Goal: Contribute content: Contribute content

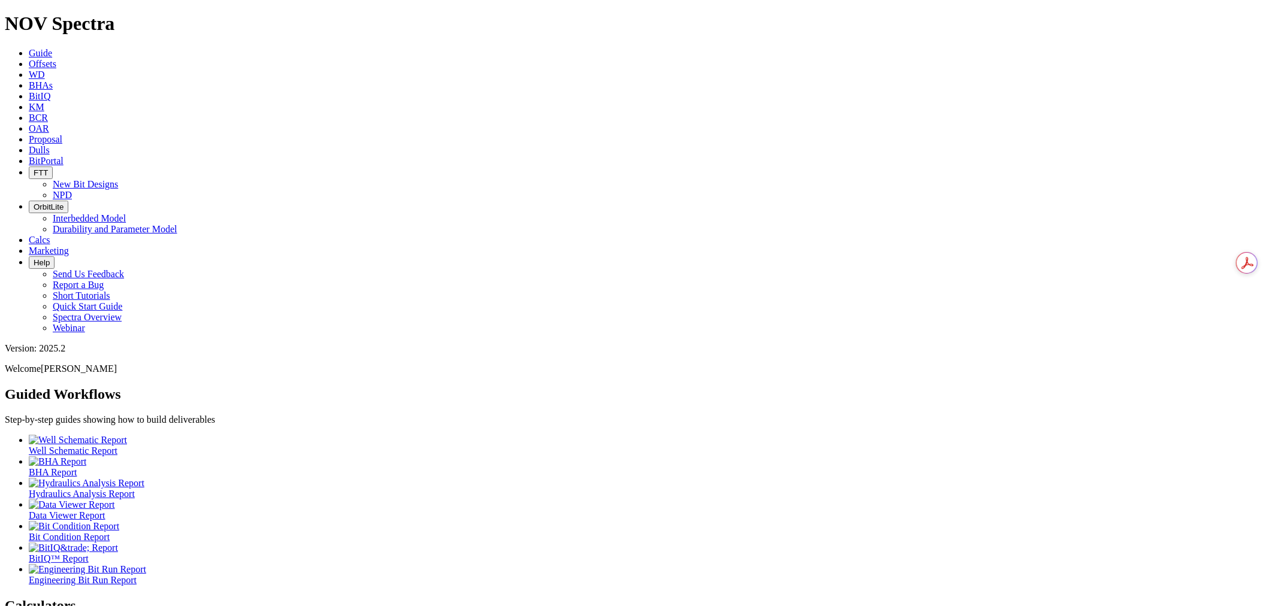
click at [56, 59] on link "Offsets" at bounding box center [43, 64] width 28 height 10
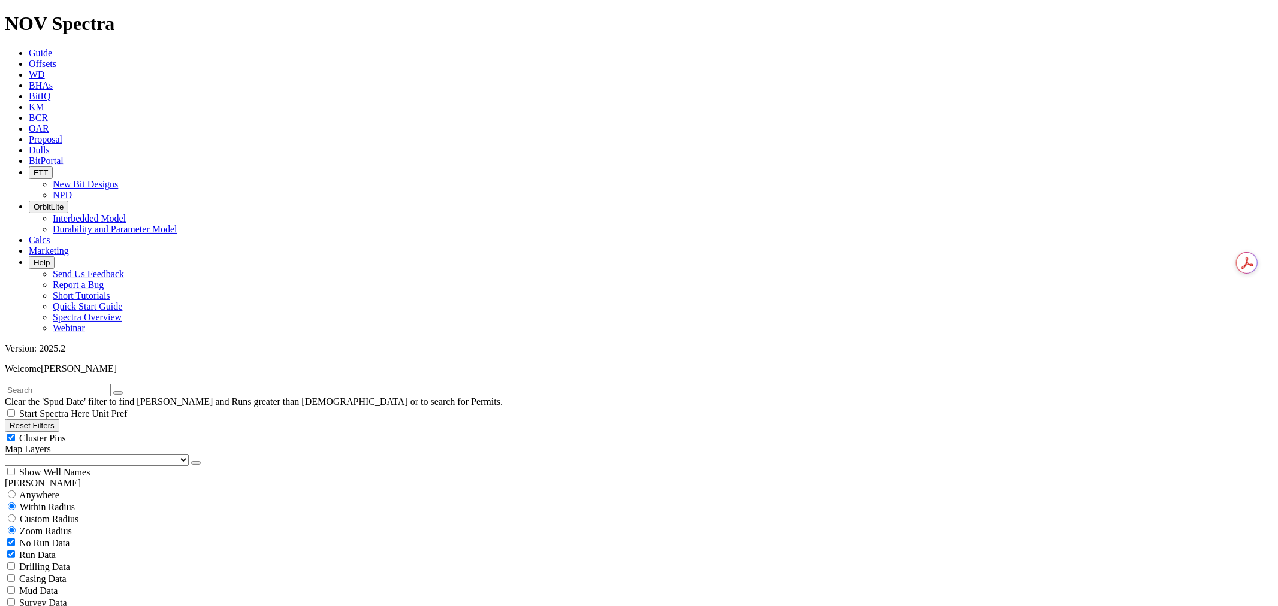
click at [78, 384] on input "text" at bounding box center [58, 390] width 106 height 13
paste input "[PERSON_NAME] 33 FED COM 515H"
type input "[PERSON_NAME] 33 FED COM 515H"
click at [53, 490] on span "Anywhere" at bounding box center [39, 495] width 40 height 10
radio input "true"
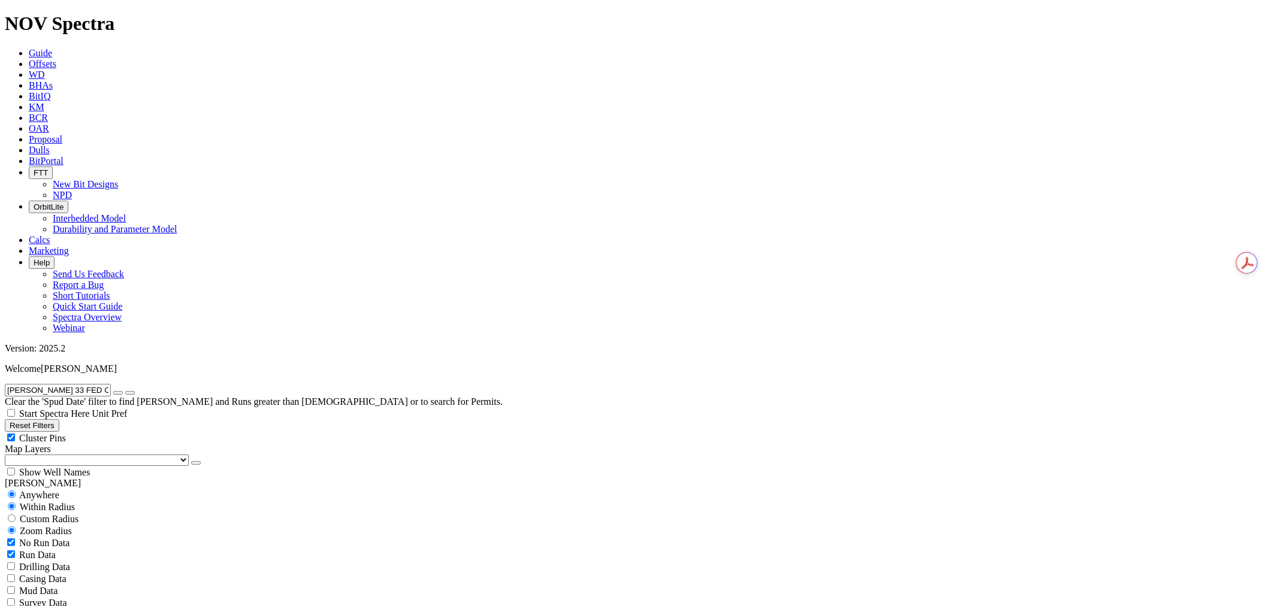
radio input "false"
click at [29, 145] on icon at bounding box center [29, 150] width 0 height 10
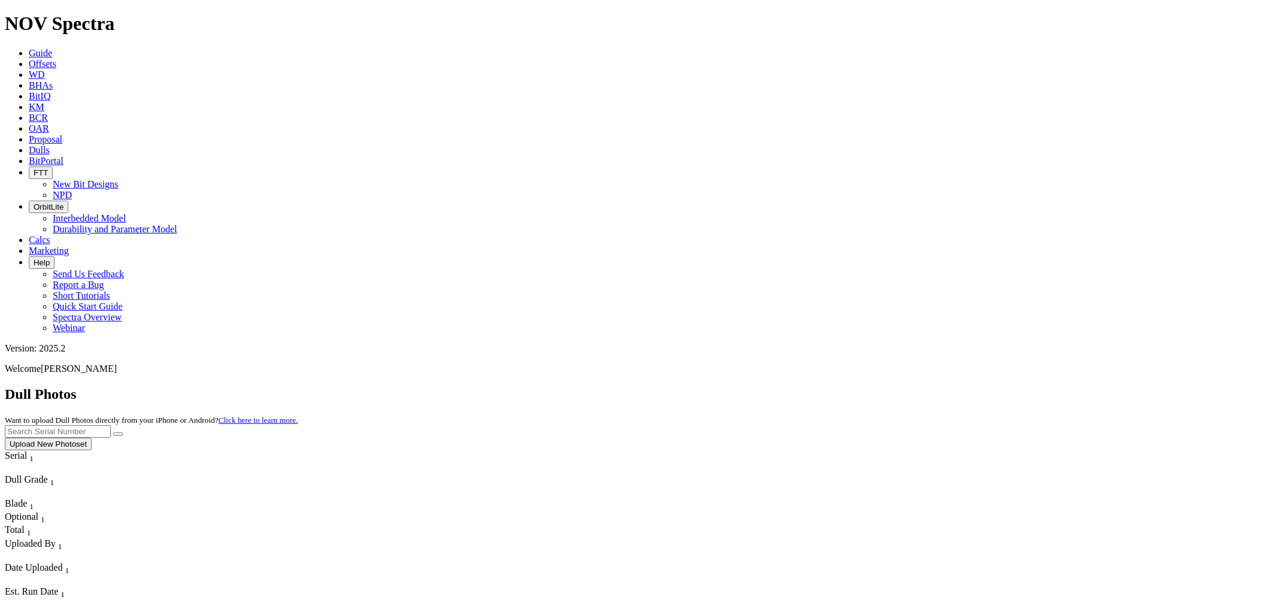
click at [92, 438] on button "Upload New Photoset" at bounding box center [48, 444] width 87 height 13
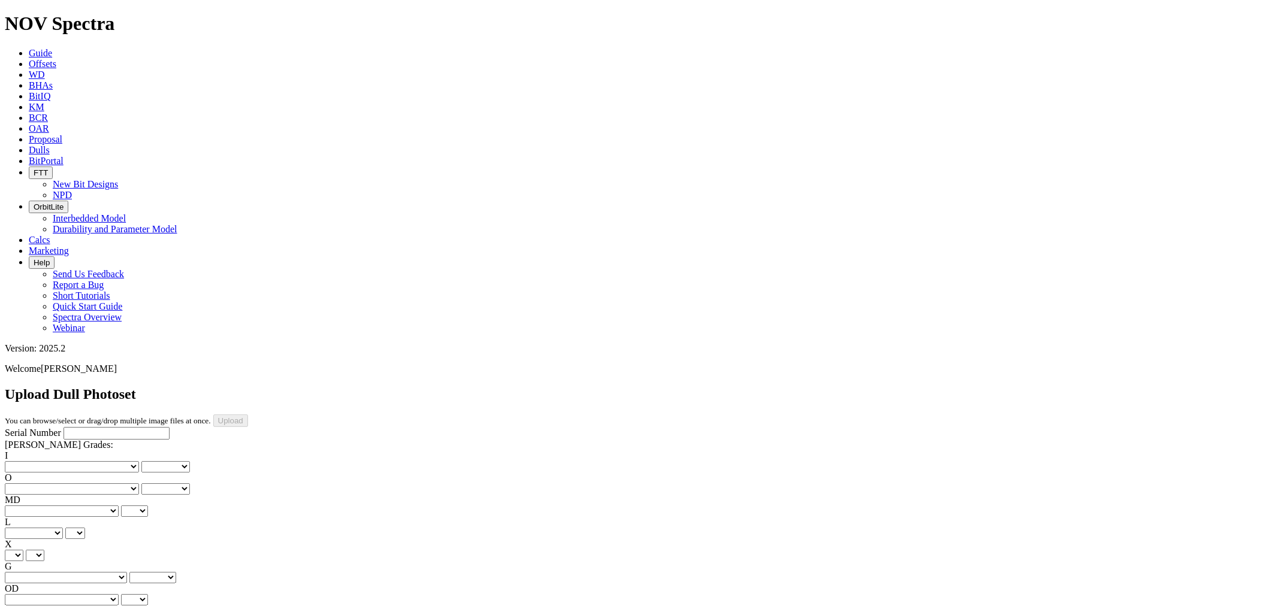
click at [63, 427] on input "Serial Number" at bounding box center [116, 433] width 106 height 13
type input "A303047"
click at [49, 461] on select "No lost, worn or damaged cutters 0 1 2 3 4 5 6 7 8 No diamond table left on any…" at bounding box center [72, 466] width 134 height 11
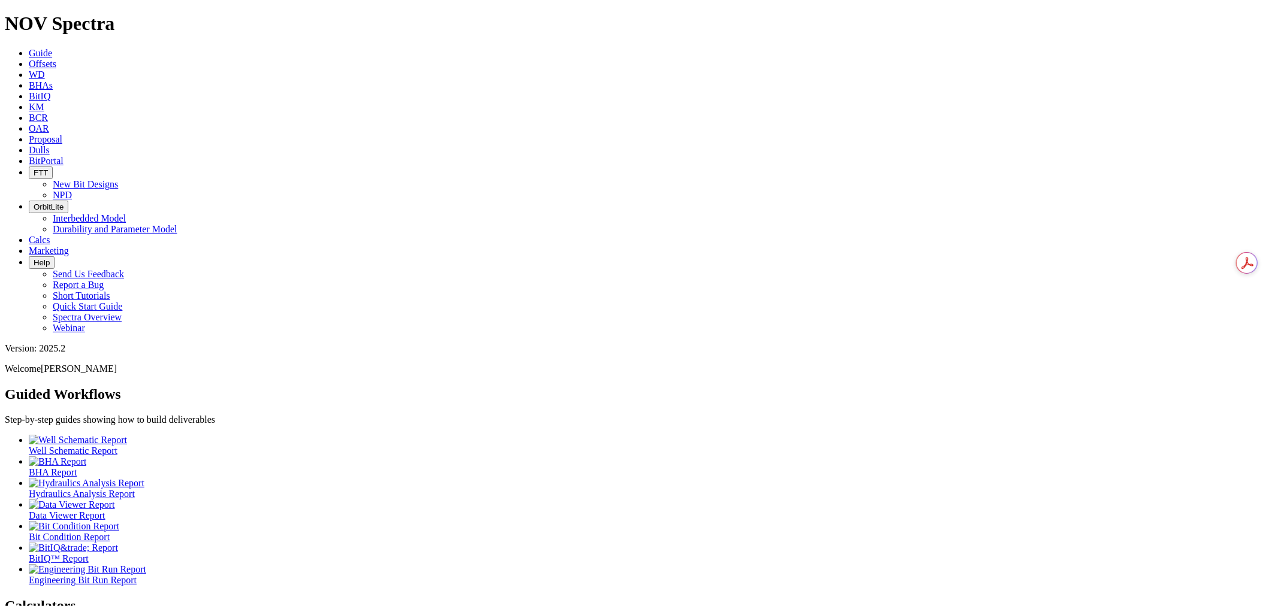
click at [29, 145] on icon at bounding box center [29, 150] width 0 height 10
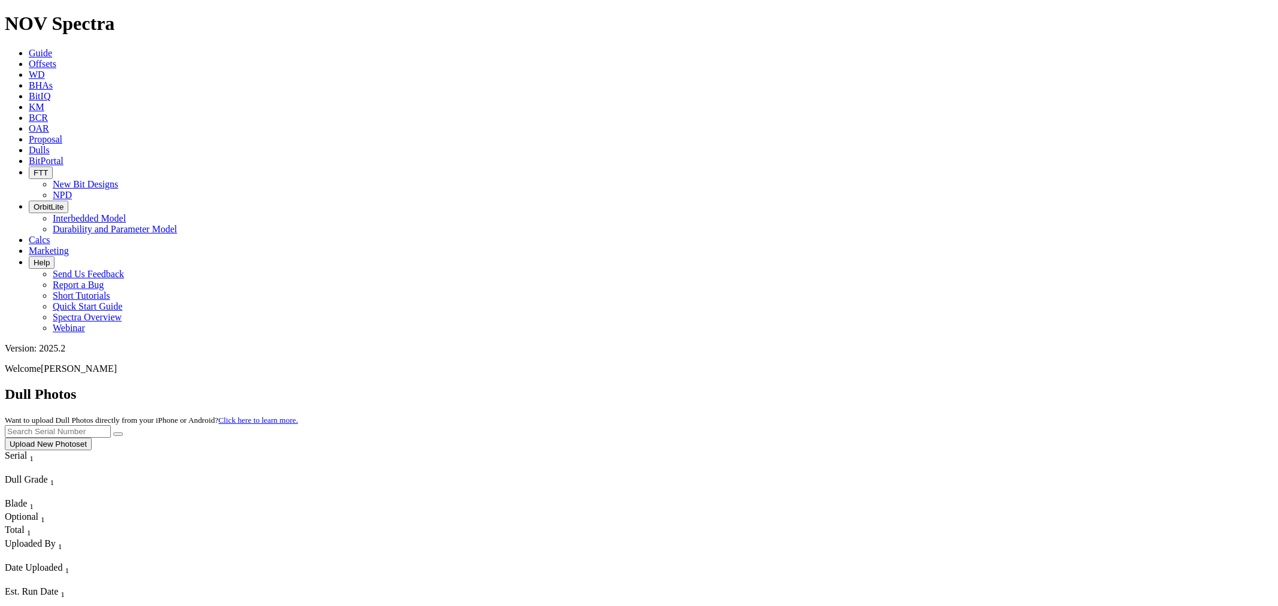
click at [92, 438] on button "Upload New Photoset" at bounding box center [48, 444] width 87 height 13
